Goal: Task Accomplishment & Management: Use online tool/utility

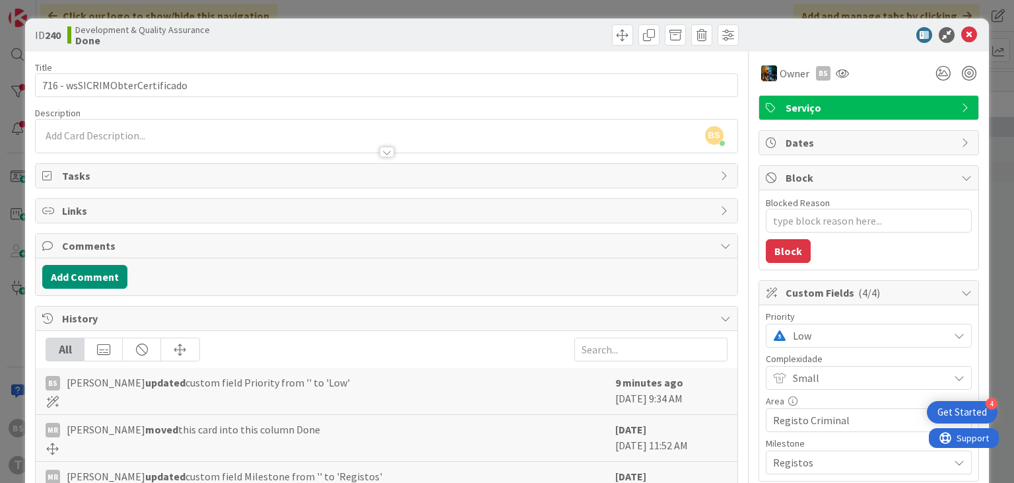
scroll to position [0, 502]
click at [973, 35] on icon at bounding box center [969, 35] width 16 height 16
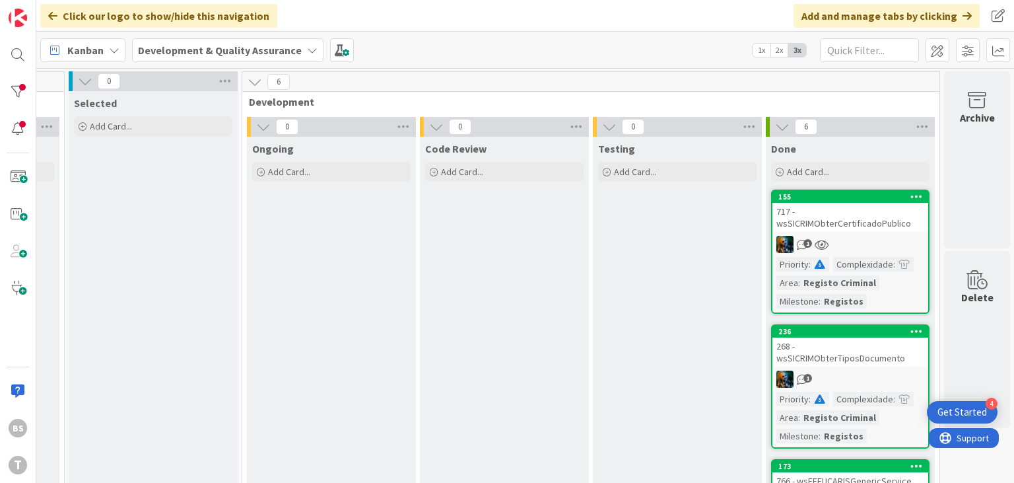
click at [849, 222] on div "717 - wsSICRIMObterCertificadoPublico" at bounding box center [850, 217] width 156 height 29
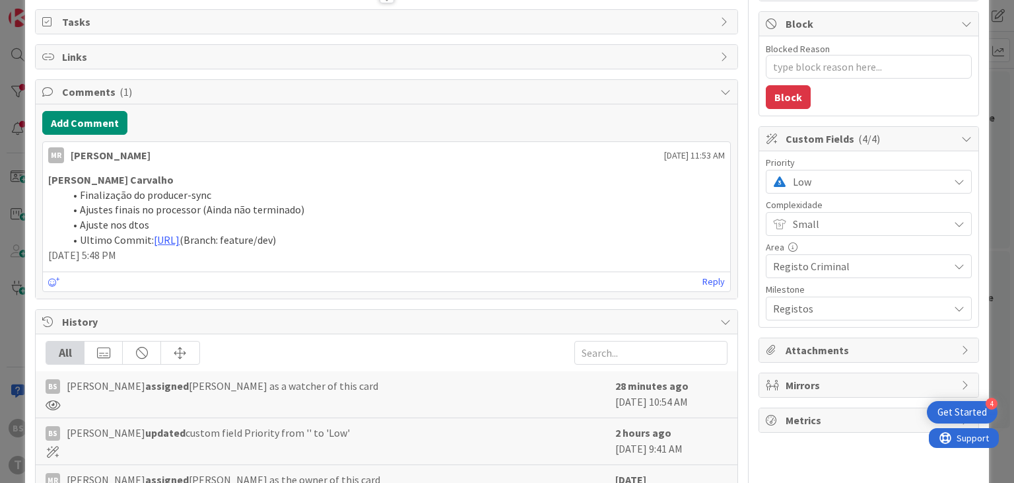
scroll to position [158, 0]
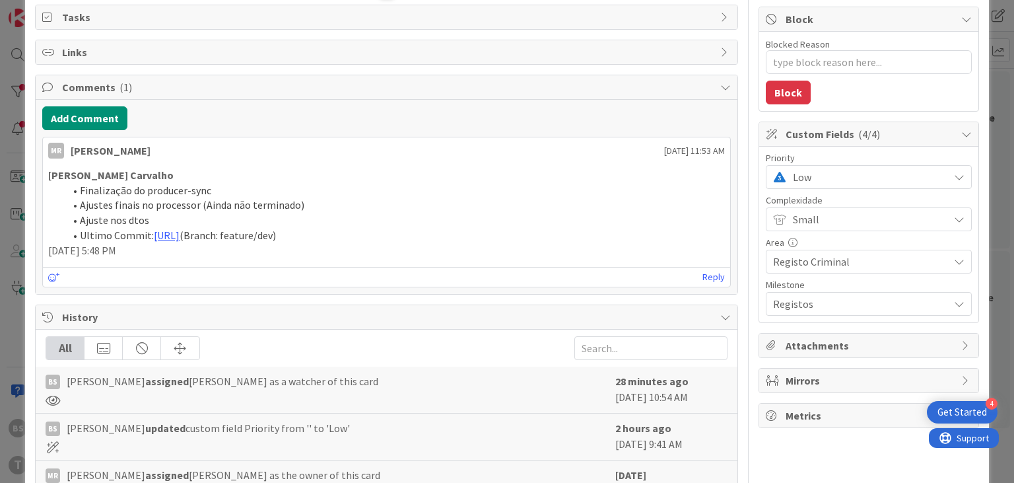
click at [807, 181] on span "Low" at bounding box center [867, 177] width 149 height 18
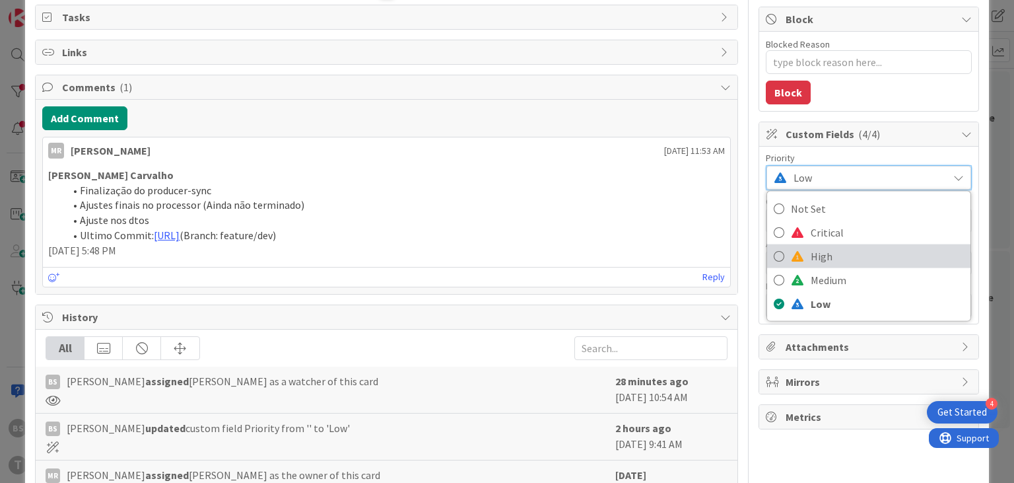
click at [817, 257] on span "High" at bounding box center [887, 256] width 153 height 20
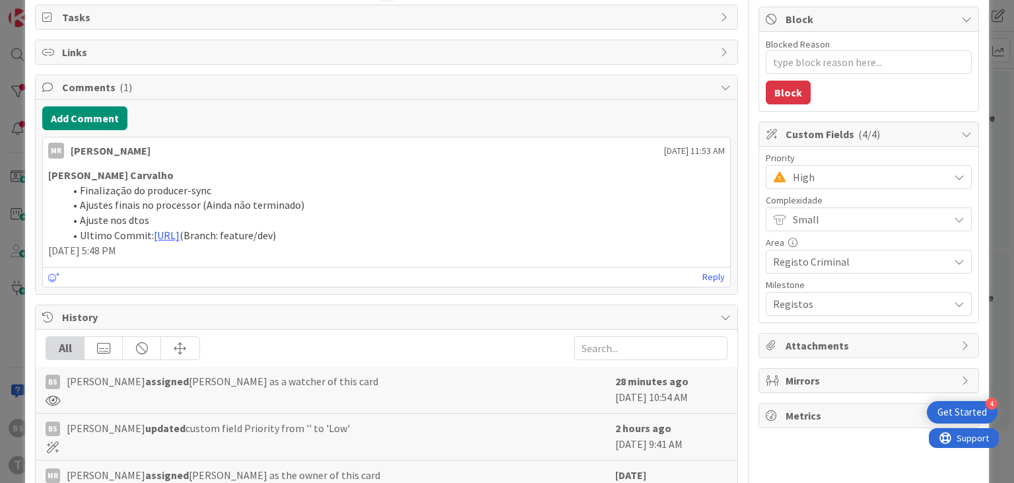
type textarea "x"
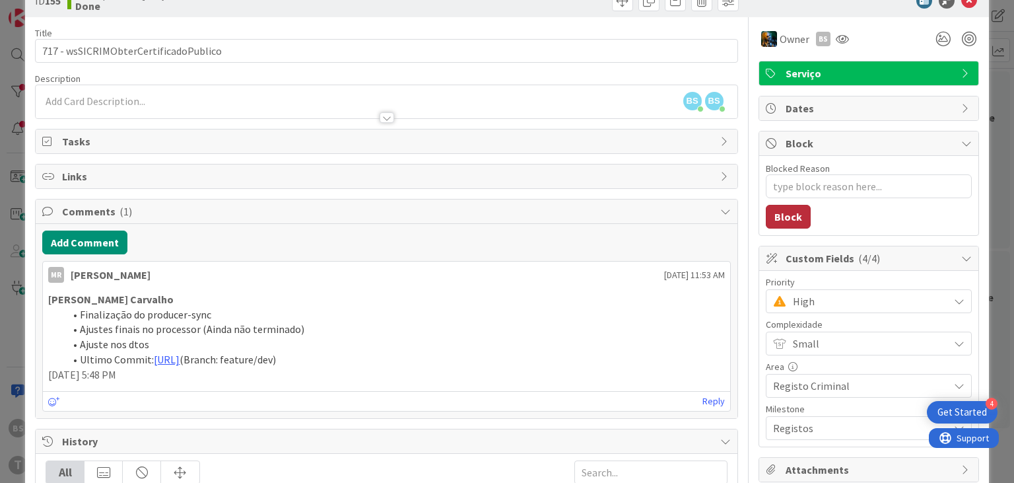
scroll to position [0, 0]
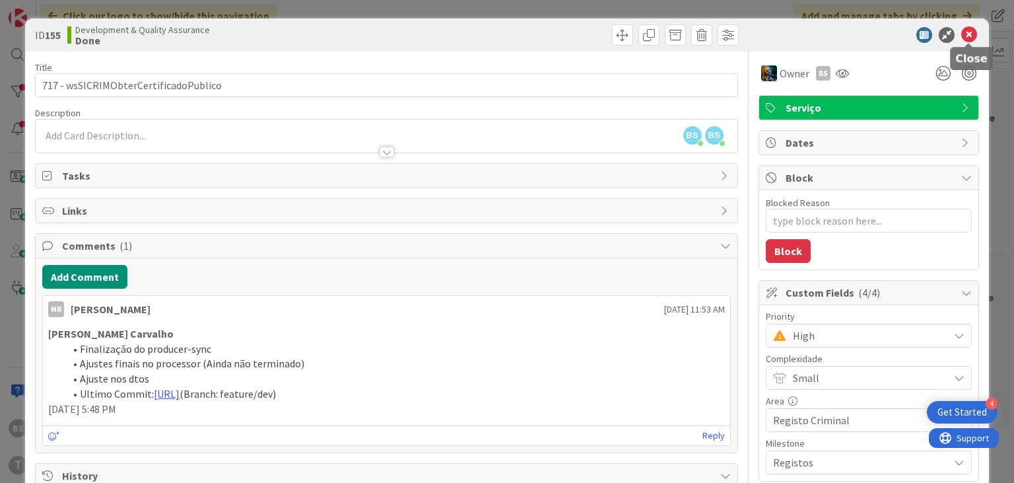
click at [967, 36] on icon at bounding box center [969, 35] width 16 height 16
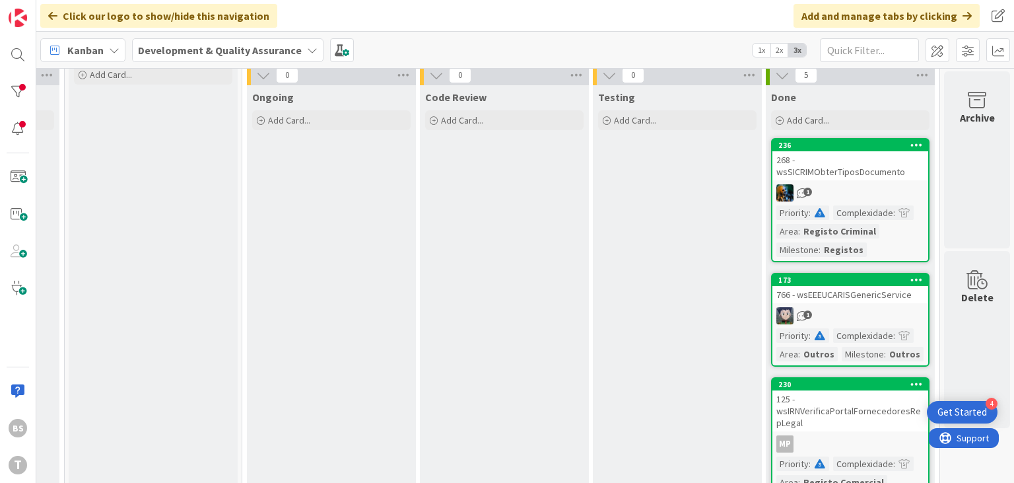
scroll to position [79, 502]
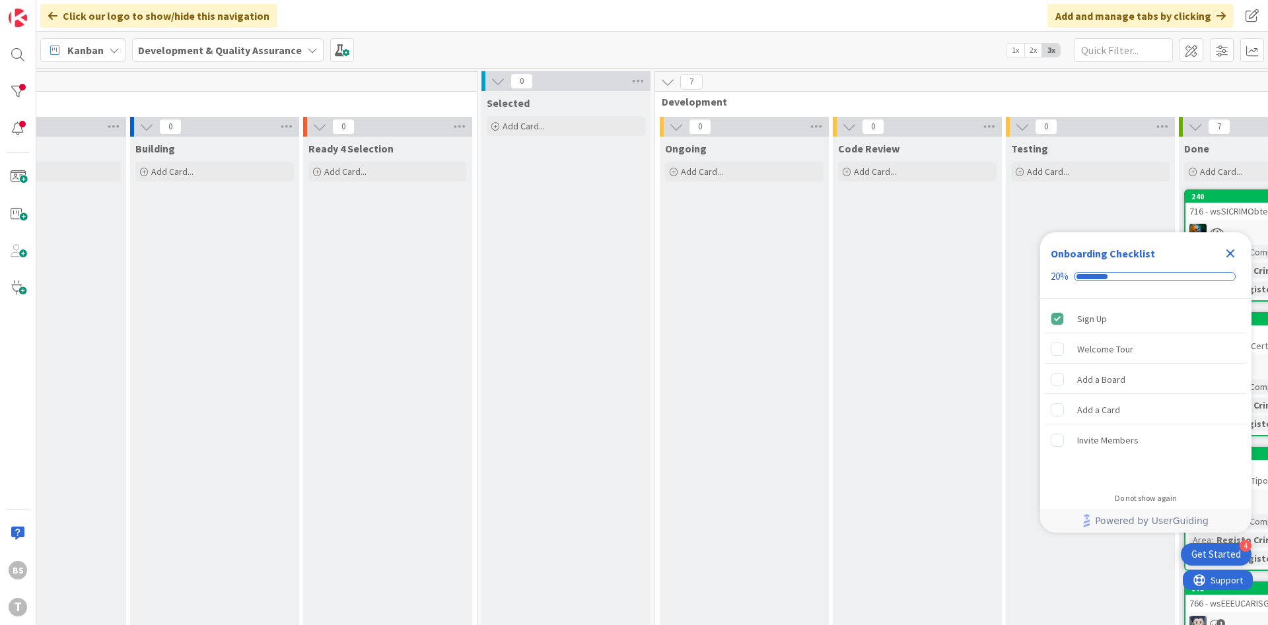
scroll to position [0, 125]
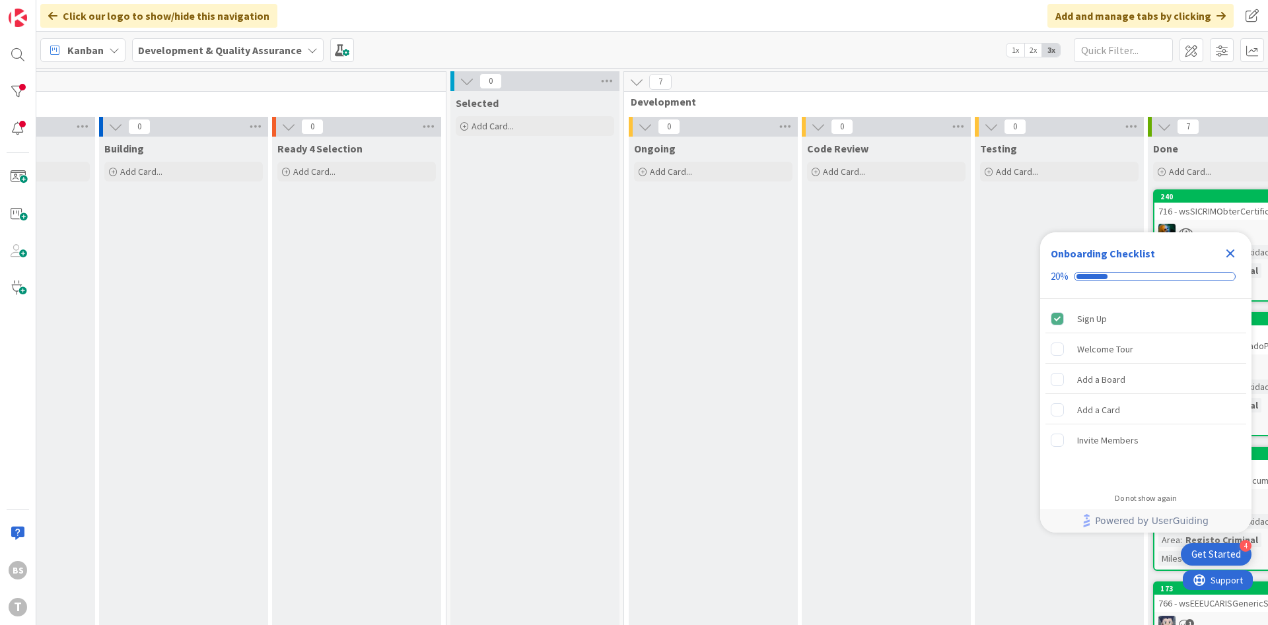
drag, startPoint x: 747, startPoint y: 245, endPoint x: 1267, endPoint y: 238, distance: 520.3
click at [1267, 238] on div "0 Upstream 0 Info Add Card... 0 Building Add Card... 0 Ready 4 Selection Add Ca…" at bounding box center [656, 593] width 1475 height 1044
click at [1227, 259] on icon "Close Checklist" at bounding box center [1230, 254] width 16 height 16
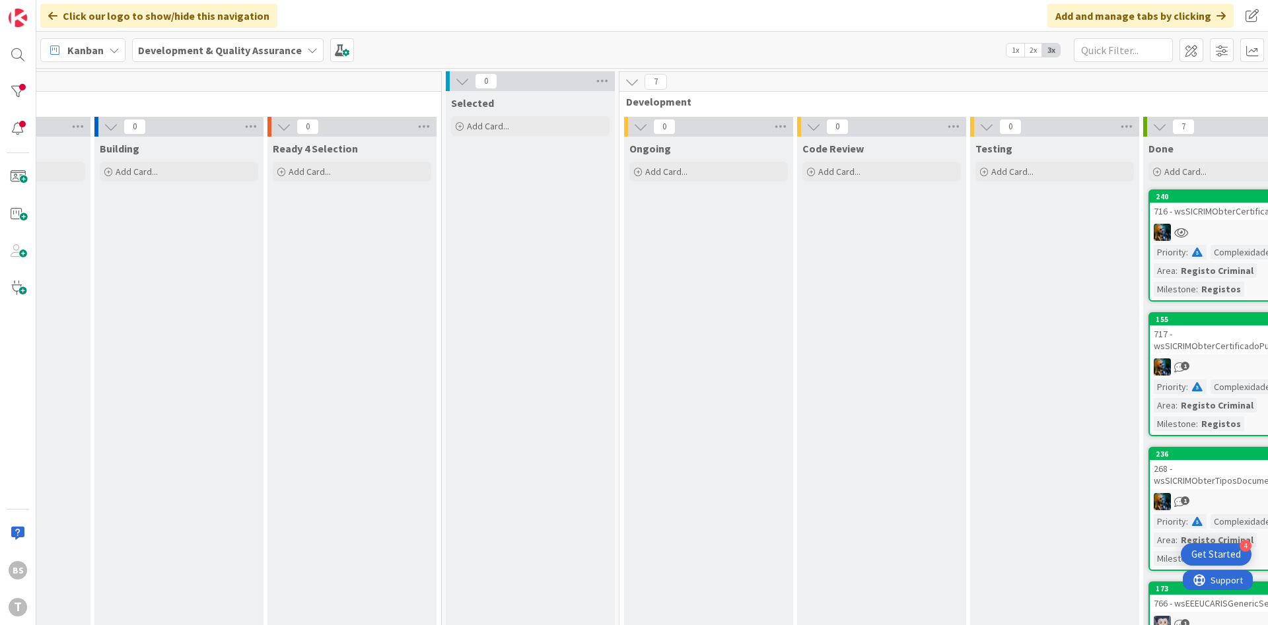
scroll to position [0, 249]
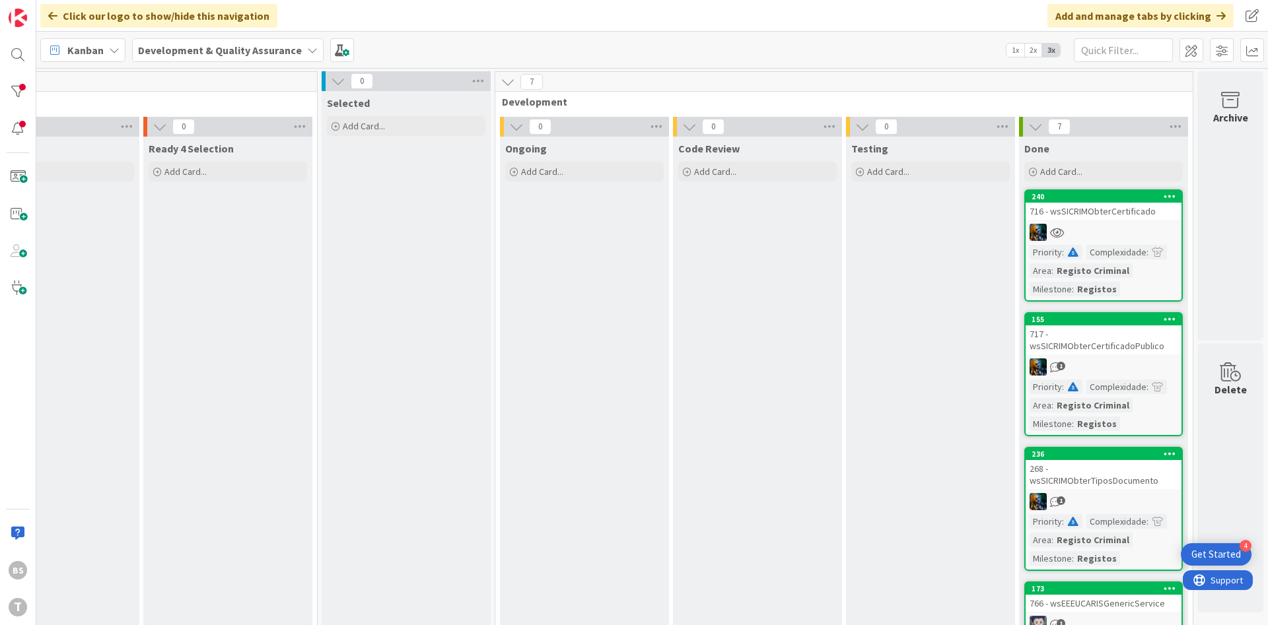
click at [1082, 213] on div "716 - wsSICRIMObterCertificado" at bounding box center [1103, 211] width 156 height 17
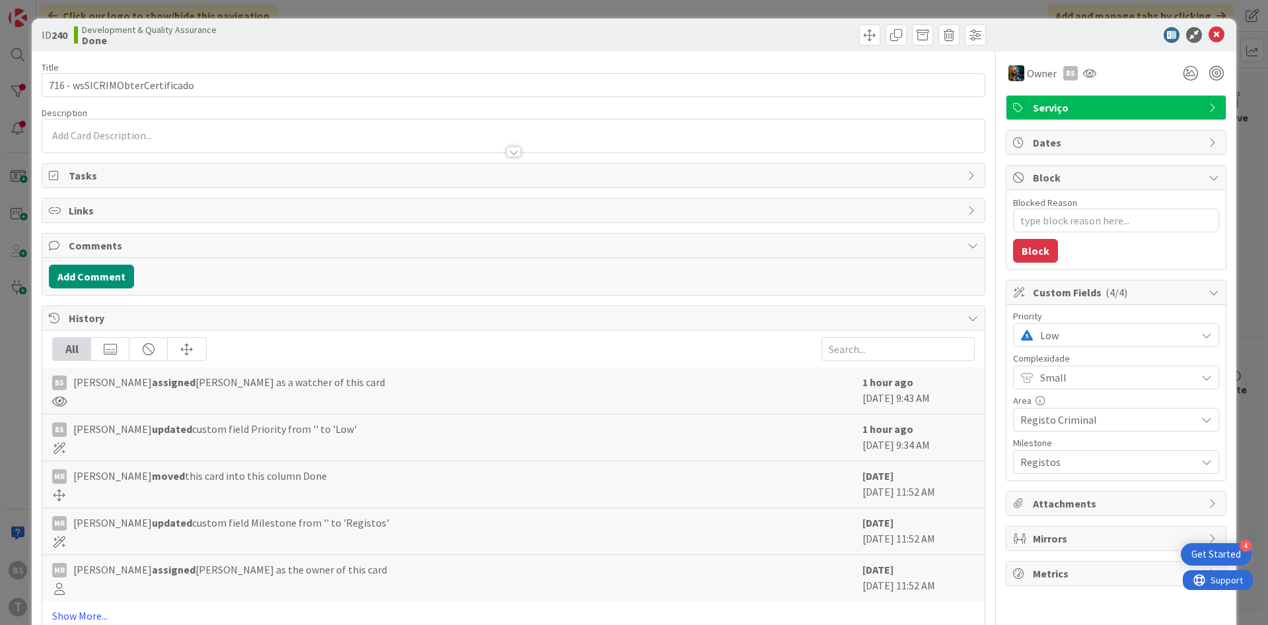
click at [1079, 336] on span "Low" at bounding box center [1114, 335] width 149 height 18
click at [1081, 405] on span "High" at bounding box center [1134, 415] width 153 height 20
click at [1221, 36] on icon at bounding box center [1216, 35] width 16 height 16
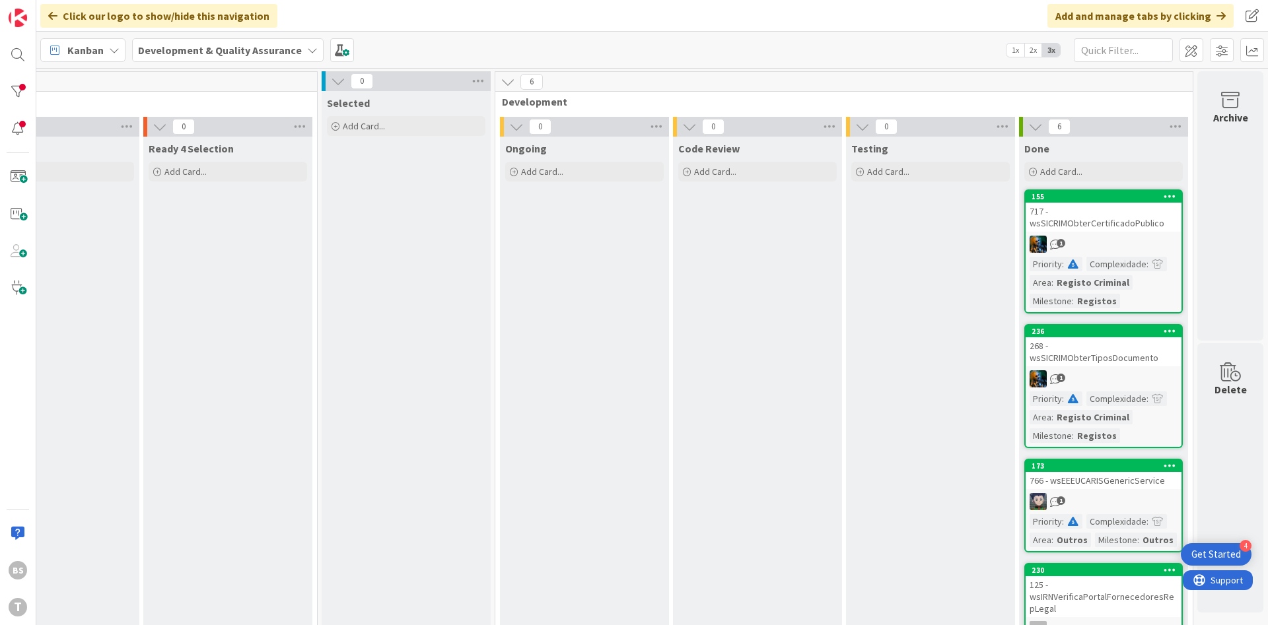
click at [1097, 230] on div "717 - wsSICRIMObterCertificadoPublico" at bounding box center [1103, 217] width 156 height 29
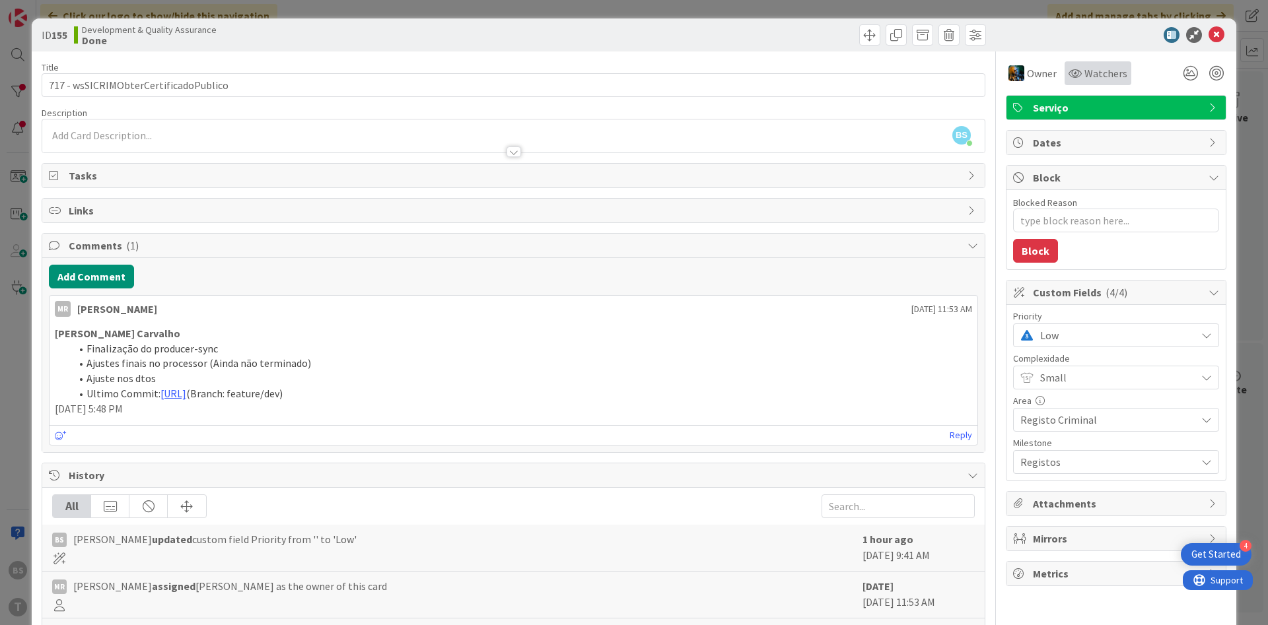
click at [1120, 68] on span "Watchers" at bounding box center [1105, 73] width 43 height 16
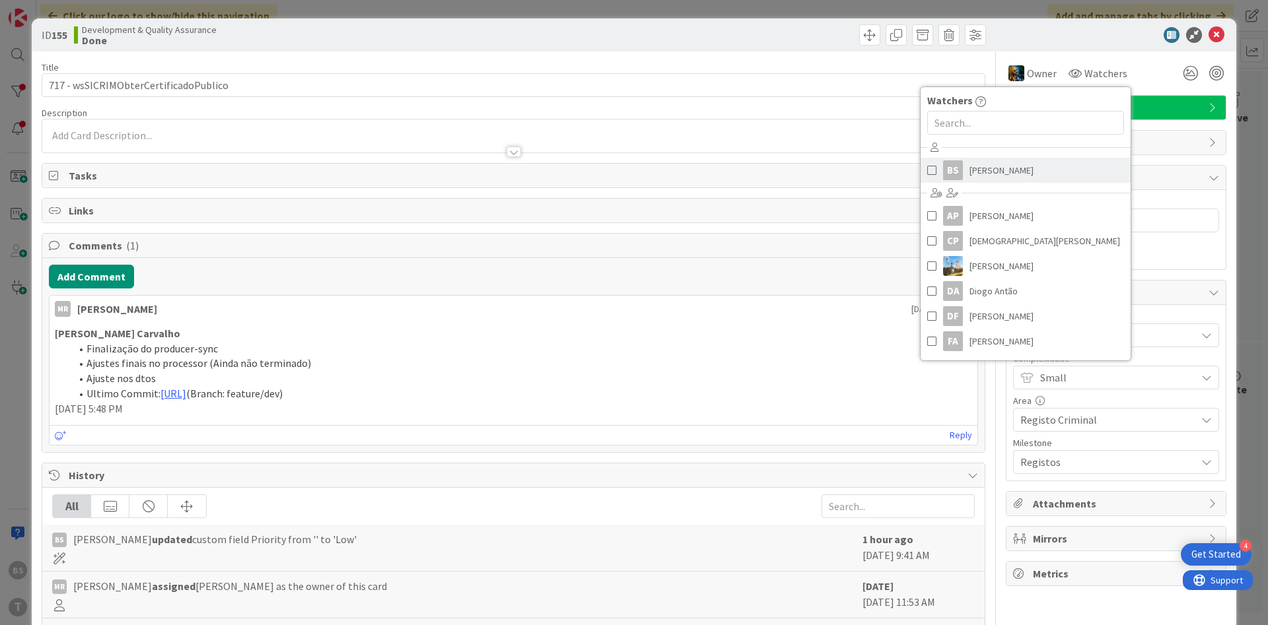
click at [948, 166] on div "BS" at bounding box center [953, 170] width 20 height 20
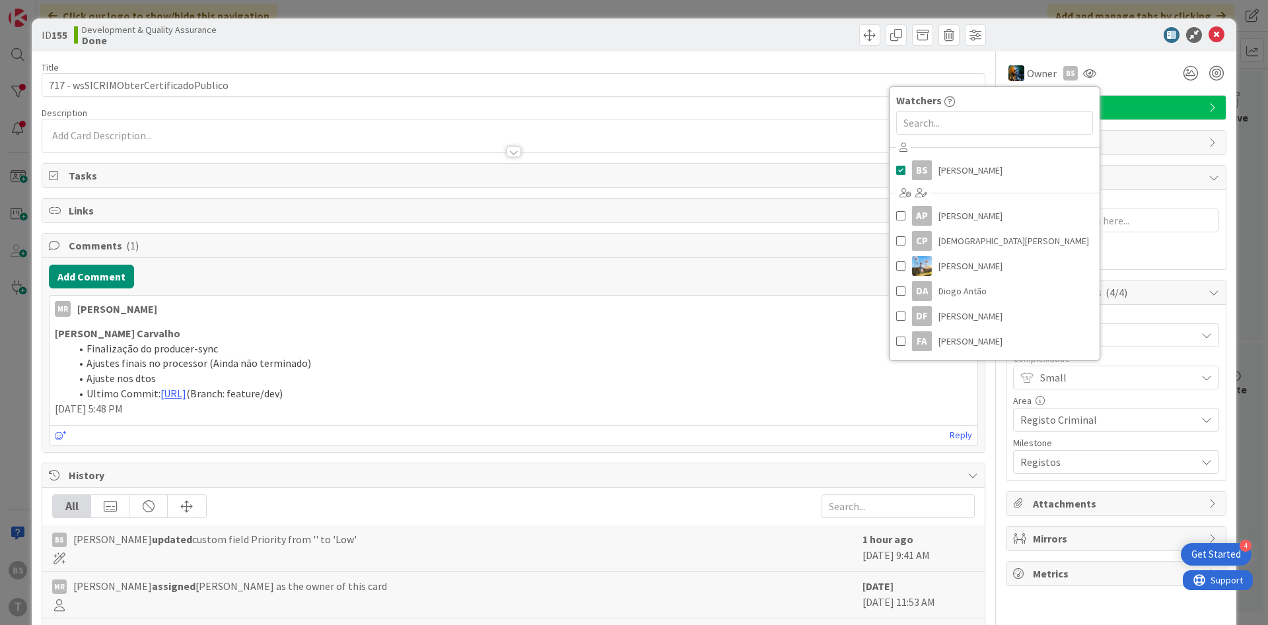
click at [416, 341] on p "[PERSON_NAME] Carvalho" at bounding box center [513, 333] width 917 height 15
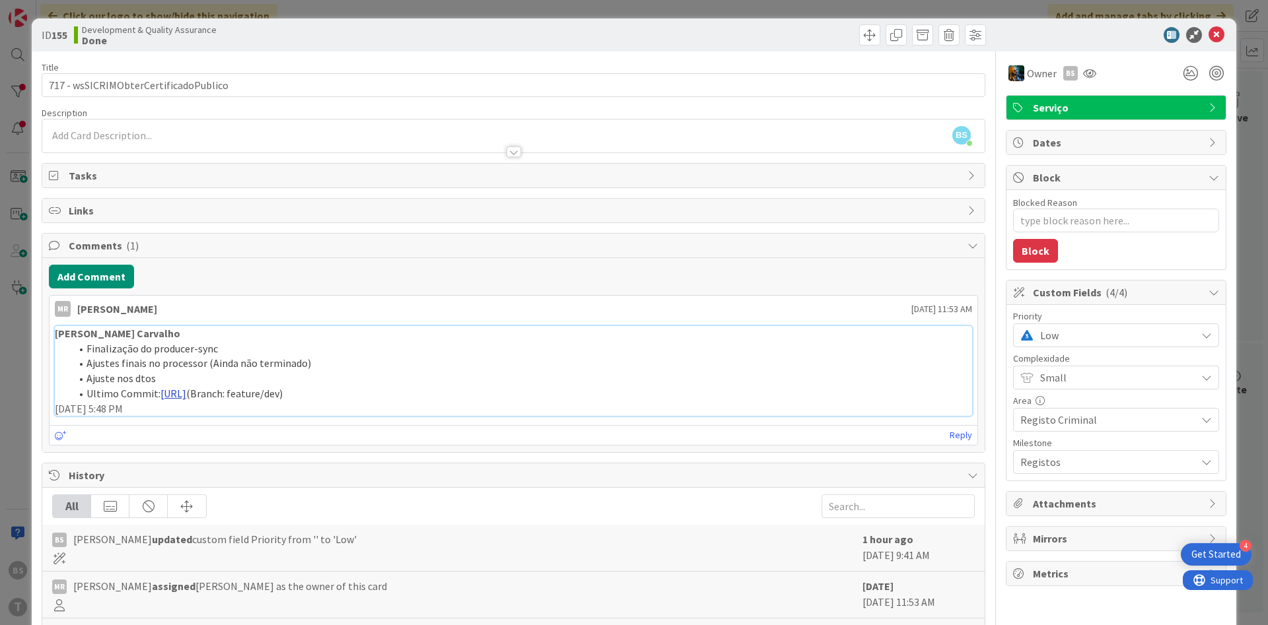
click at [186, 399] on link "[URL]" at bounding box center [173, 393] width 26 height 13
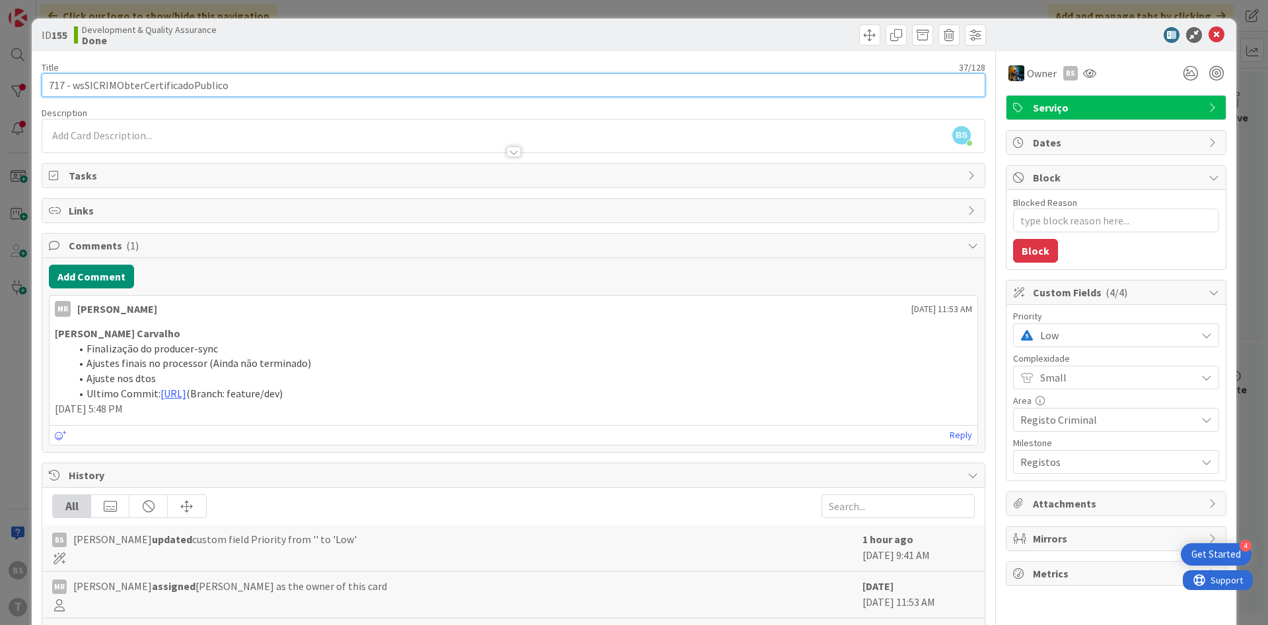
click at [512, 86] on input "717 - wsSICRIMObterCertificadoPublico" at bounding box center [513, 85] width 943 height 24
click at [136, 85] on input "717 - wsSICRIMObterCertificadoPublico" at bounding box center [513, 85] width 943 height 24
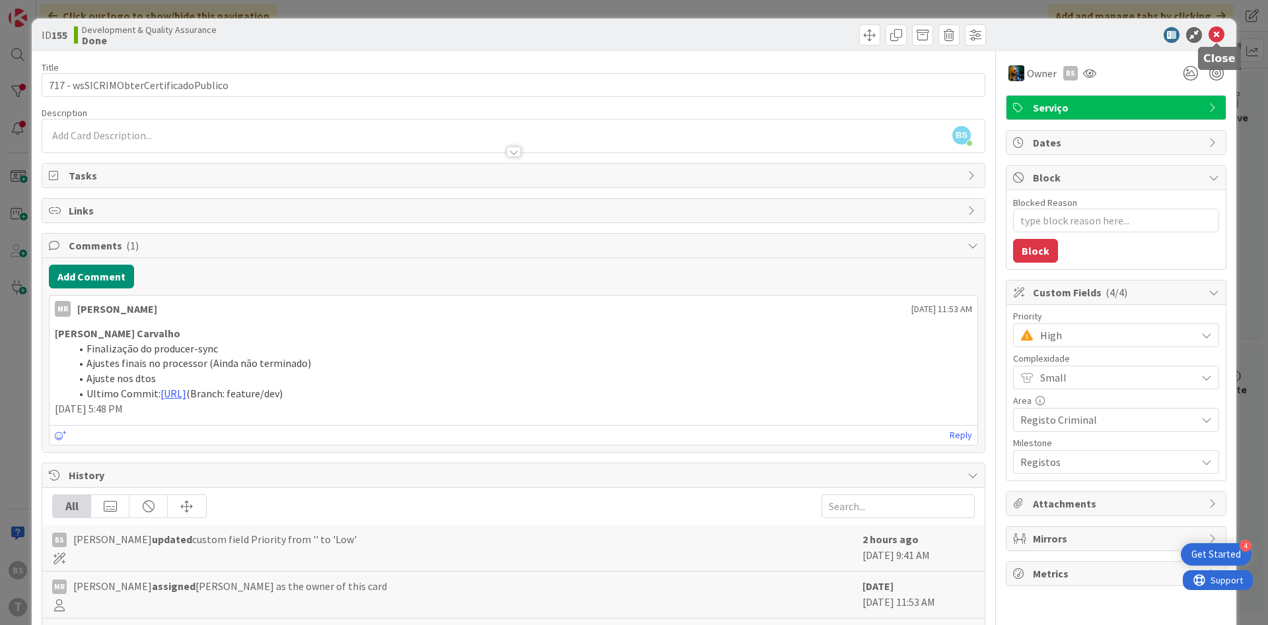
click at [1221, 32] on icon at bounding box center [1216, 35] width 16 height 16
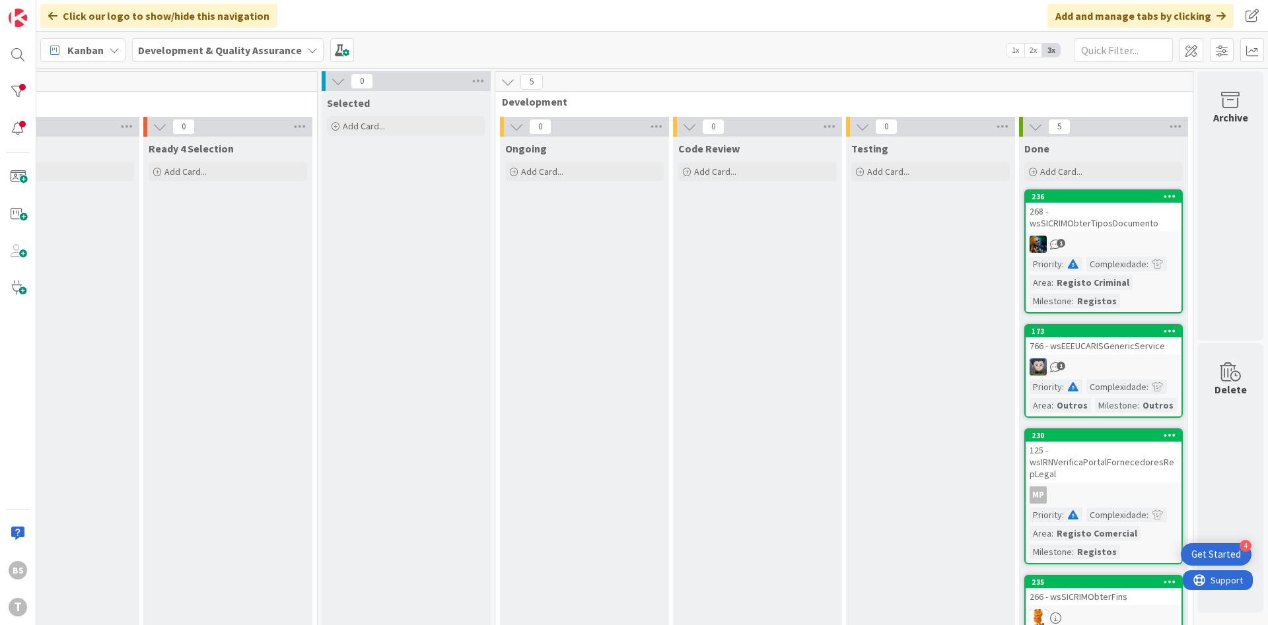
click at [1131, 217] on div "268 - wsSICRIMObterTiposDocumento" at bounding box center [1103, 217] width 156 height 29
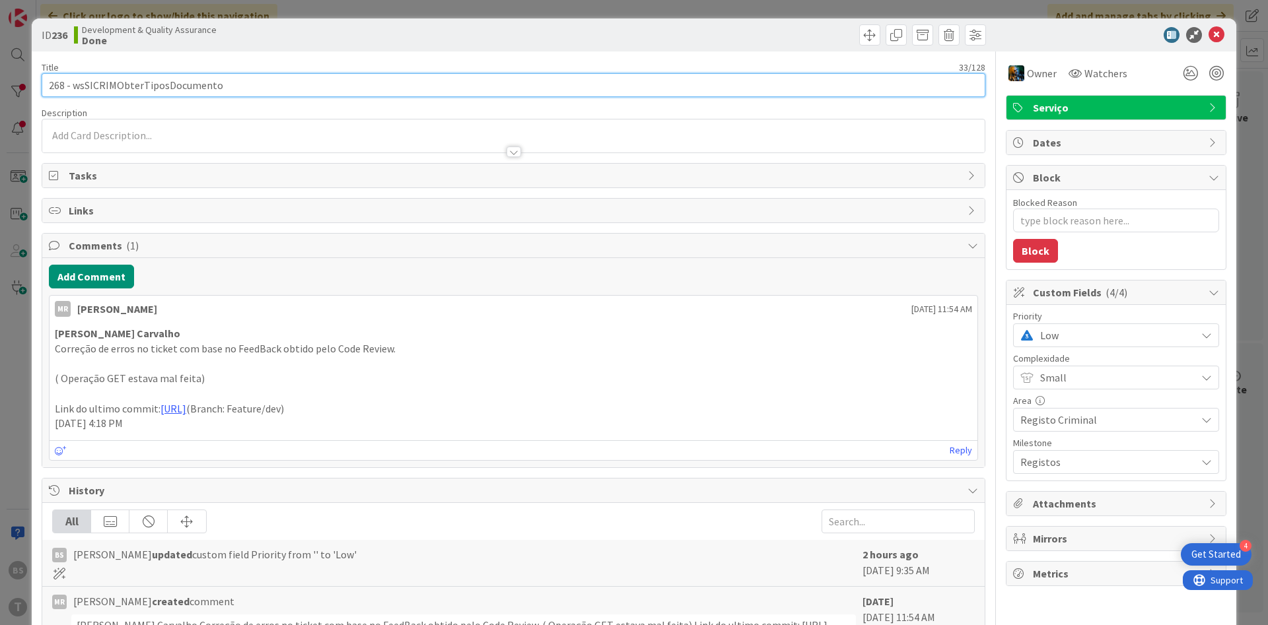
click at [320, 96] on input "268 - wsSICRIMObterTiposDocumento" at bounding box center [513, 85] width 943 height 24
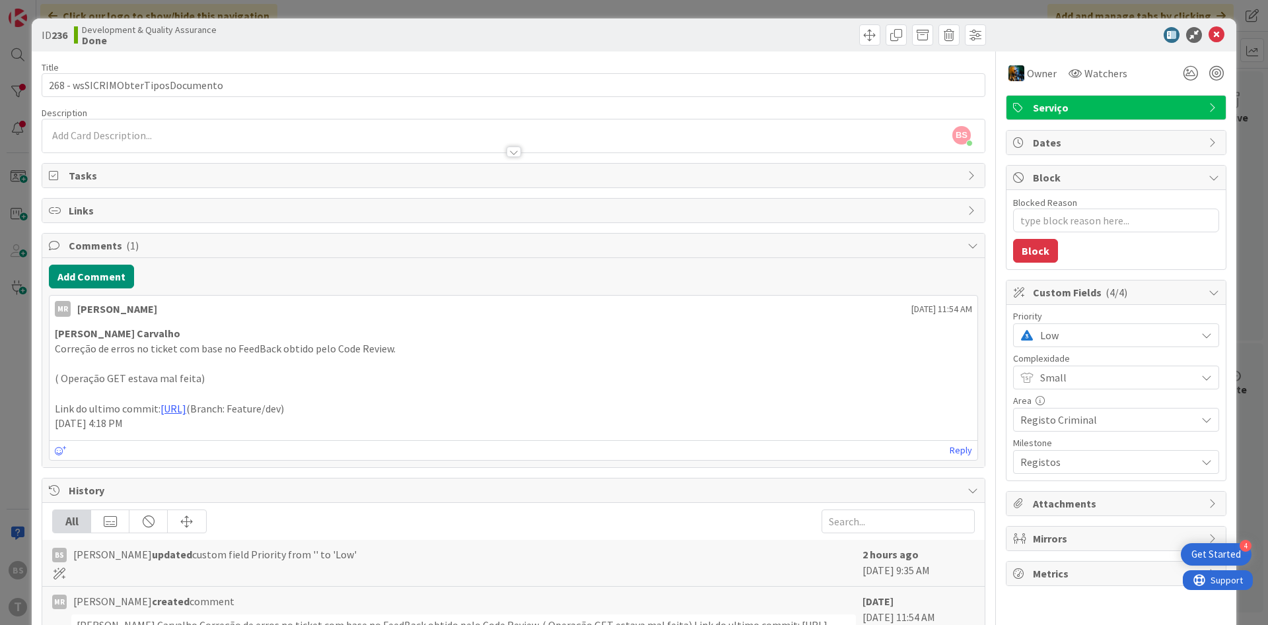
type textarea "x"
